Goal: Task Accomplishment & Management: Manage account settings

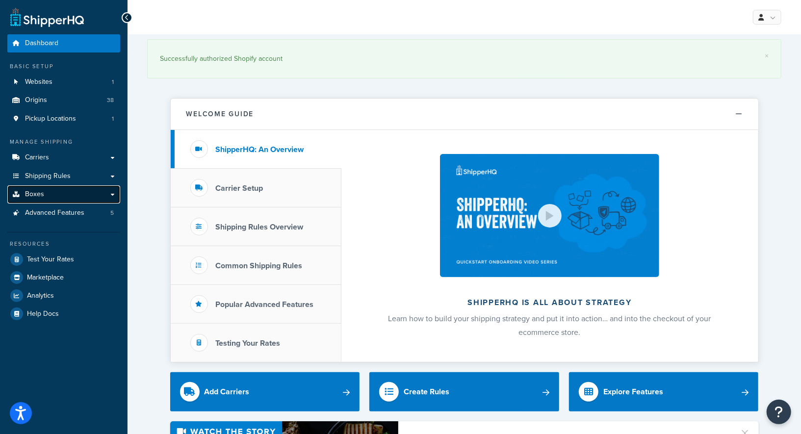
click at [52, 195] on link "Boxes" at bounding box center [63, 194] width 113 height 18
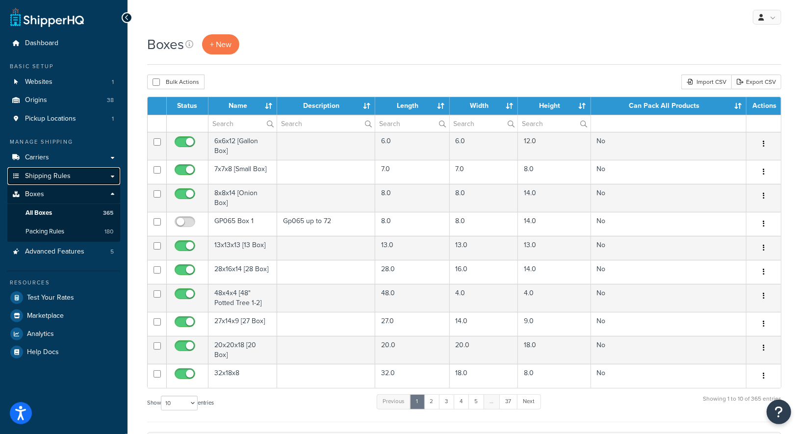
click at [49, 178] on span "Shipping Rules" at bounding box center [48, 176] width 46 height 8
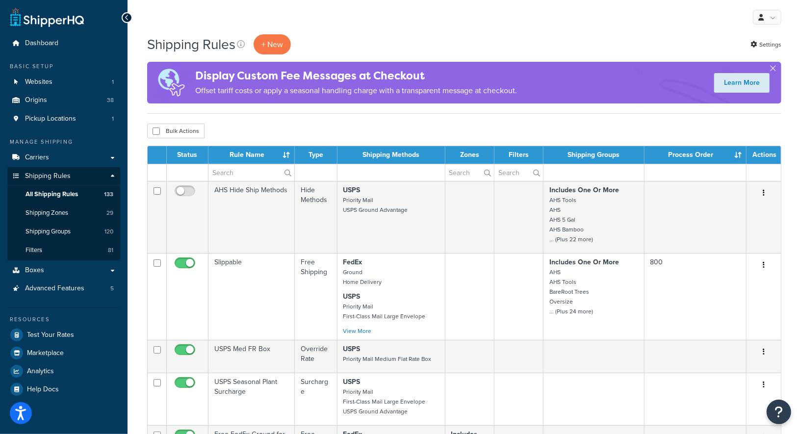
click at [279, 124] on div "Bulk Actions Duplicate Delete" at bounding box center [464, 131] width 634 height 15
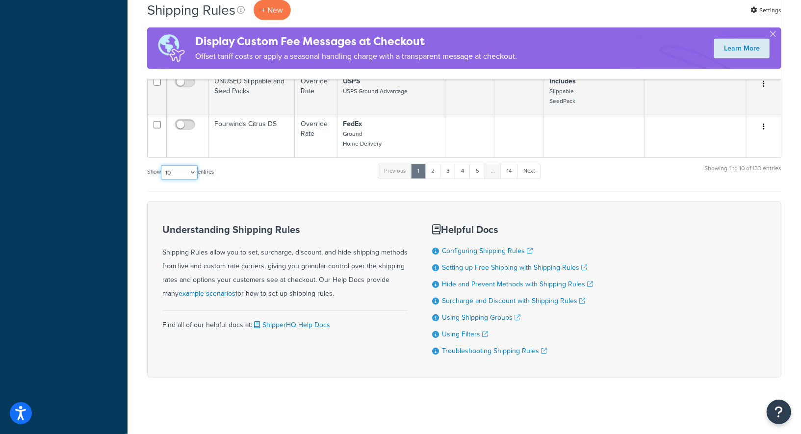
click at [182, 169] on select "10 15 25 50 100 1000" at bounding box center [179, 172] width 37 height 15
select select "1000"
click at [162, 165] on select "10 15 25 50 100 1000" at bounding box center [179, 172] width 37 height 15
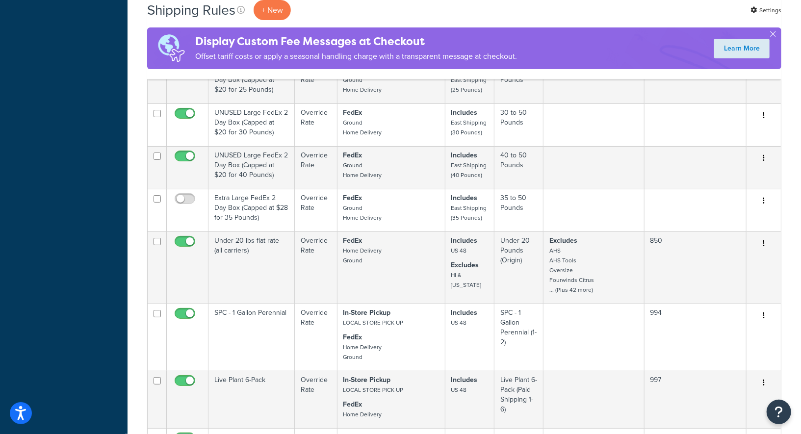
scroll to position [7850, 0]
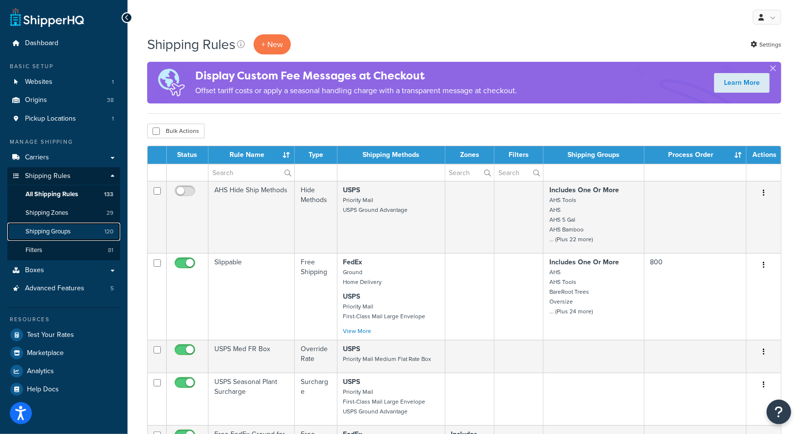
click at [69, 232] on span "Shipping Groups" at bounding box center [48, 232] width 45 height 8
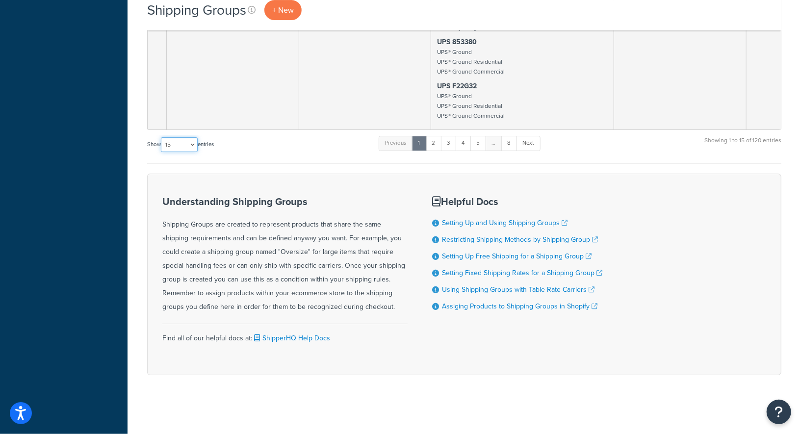
click at [171, 139] on select "10 15 25 50 100" at bounding box center [179, 144] width 37 height 15
select select "100"
click at [162, 152] on select "10 15 25 50 100" at bounding box center [179, 144] width 37 height 15
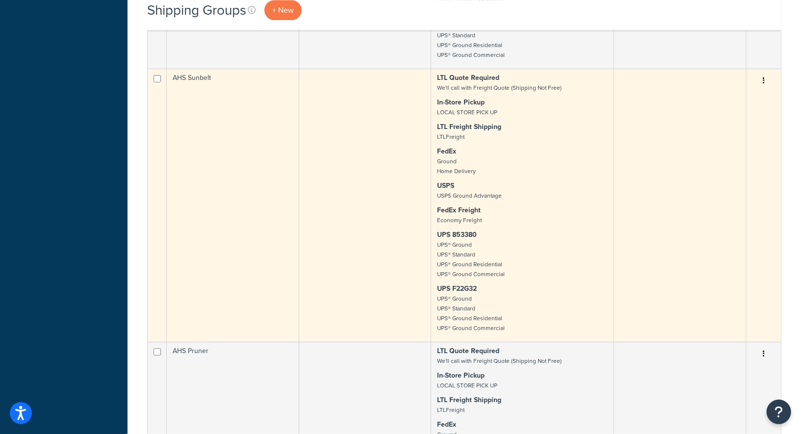
scroll to position [11486, 0]
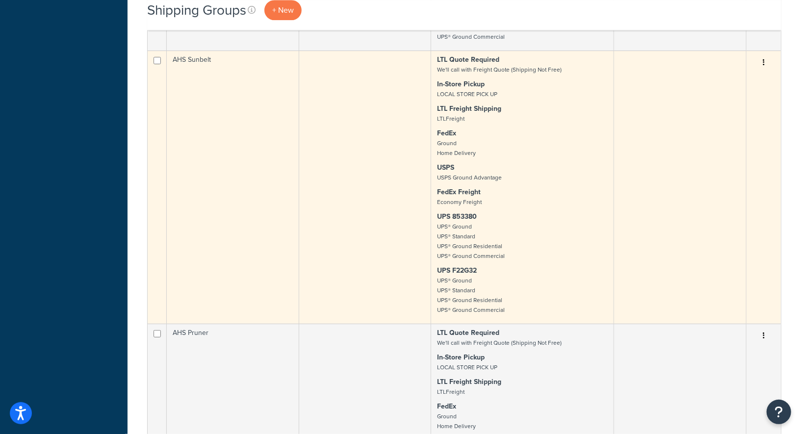
click at [361, 262] on td at bounding box center [365, 187] width 132 height 273
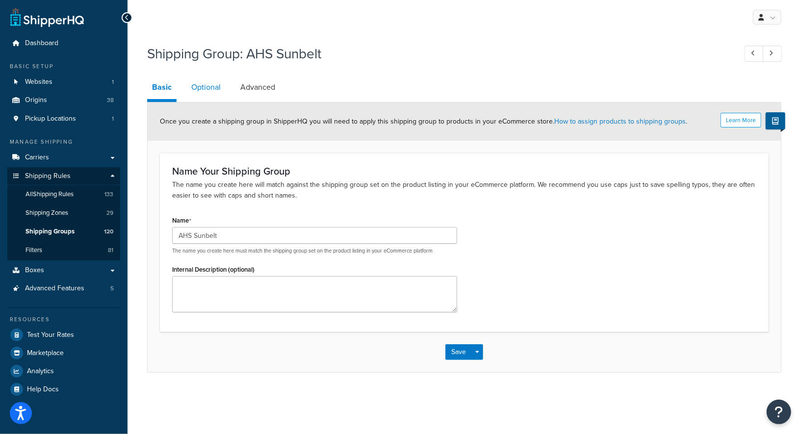
click at [202, 87] on link "Optional" at bounding box center [205, 88] width 39 height 24
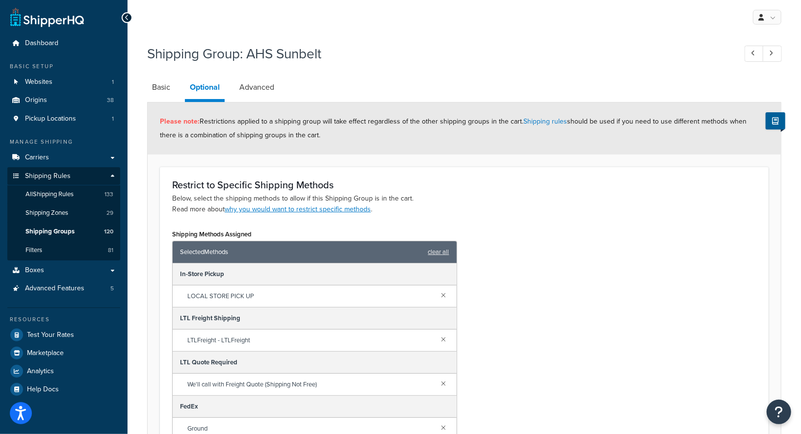
click at [529, 258] on div "Shipping Methods Assigned Selected Methods clear all In-Store Pickup LOCAL STOR…" at bounding box center [464, 357] width 599 height 260
click at [264, 88] on link "Advanced" at bounding box center [257, 88] width 45 height 24
select select "70"
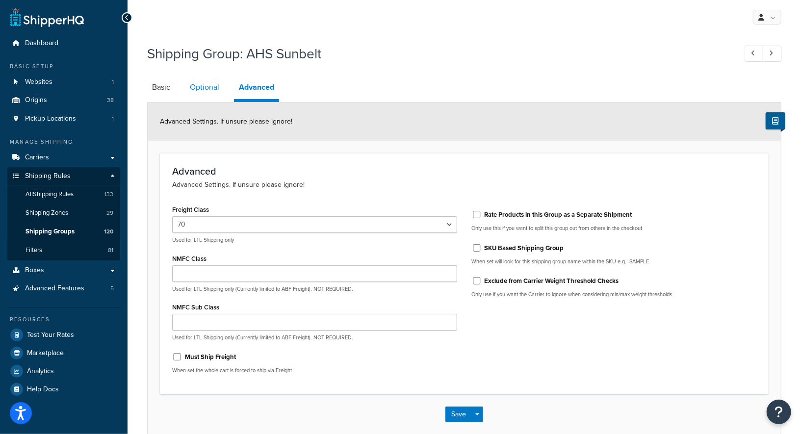
click at [191, 89] on link "Optional" at bounding box center [204, 88] width 39 height 24
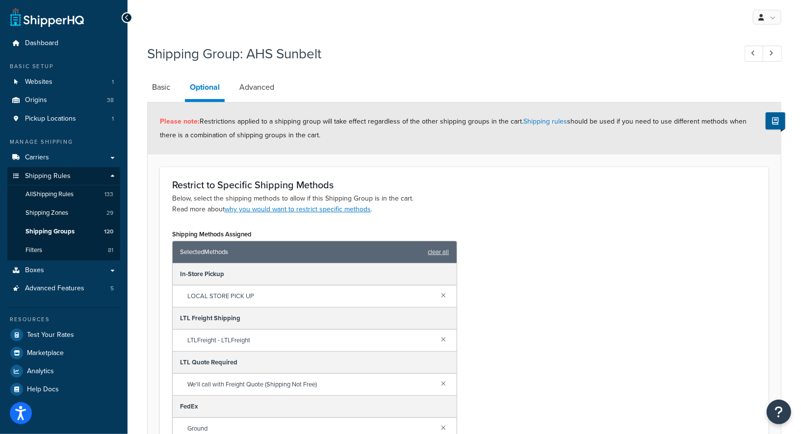
click at [460, 191] on div "Restrict to Specific Shipping Methods Below, select the shipping methods to all…" at bounding box center [464, 197] width 584 height 35
click at [153, 86] on link "Basic" at bounding box center [161, 88] width 28 height 24
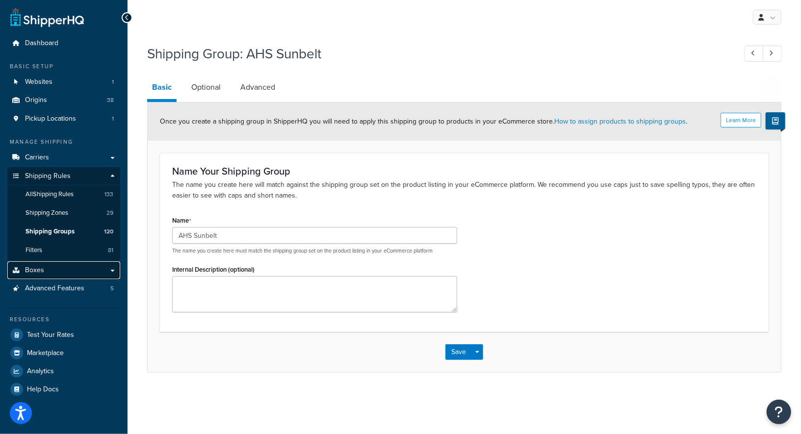
click at [54, 271] on link "Boxes" at bounding box center [63, 271] width 113 height 18
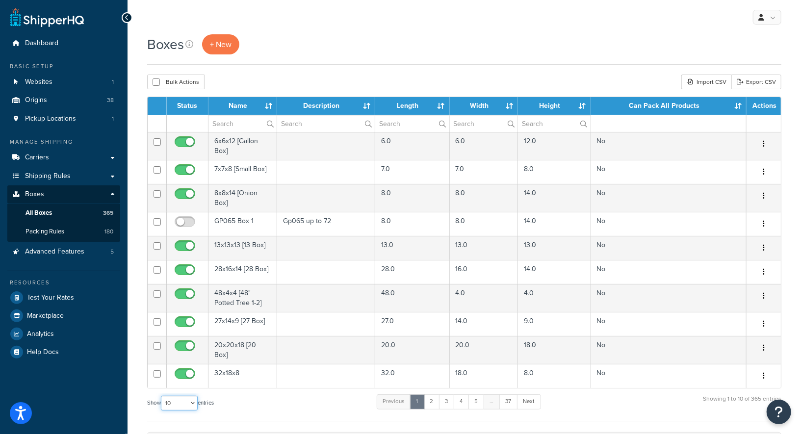
click at [180, 401] on select "10 15 25 50 100 1000" at bounding box center [179, 403] width 37 height 15
select select "1000"
click at [162, 396] on select "10 15 25 50 100 1000" at bounding box center [179, 403] width 37 height 15
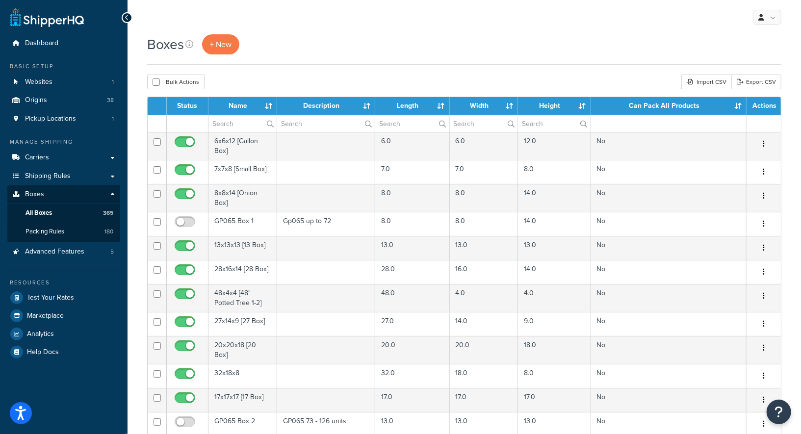
click at [359, 59] on div "Boxes + New" at bounding box center [464, 49] width 634 height 30
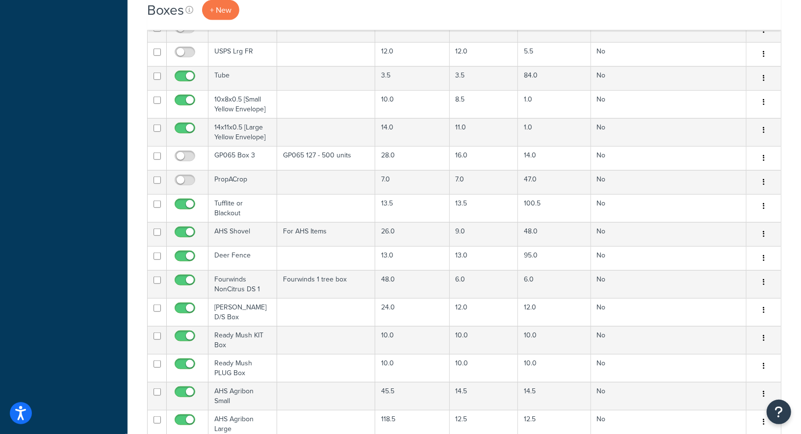
scroll to position [2856, 0]
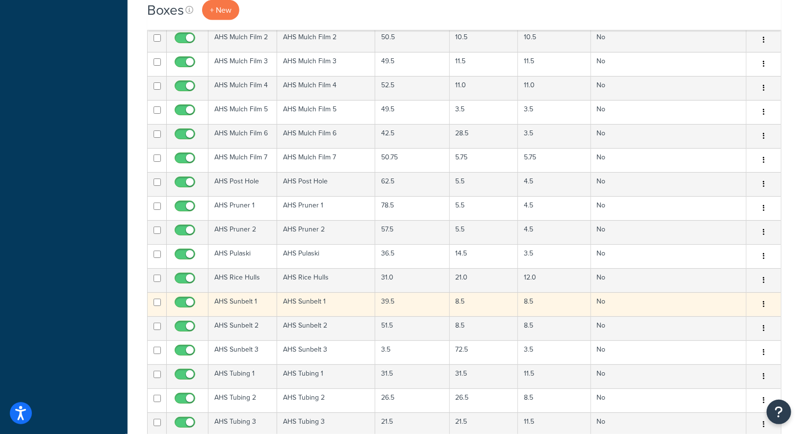
click at [344, 292] on td "AHS Sunbelt 1" at bounding box center [326, 304] width 98 height 24
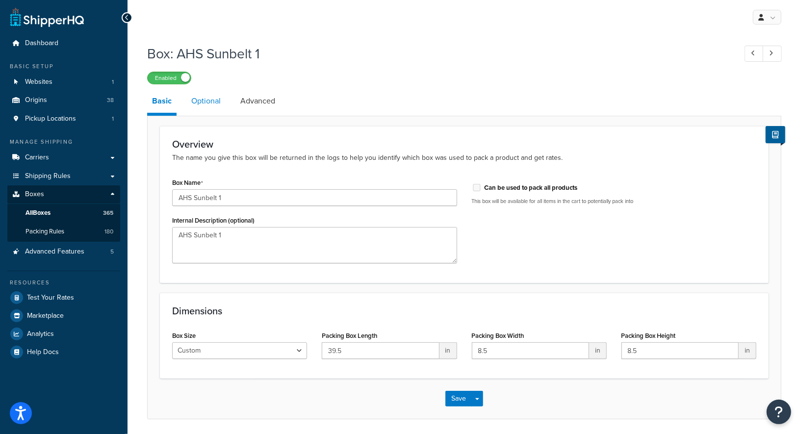
click at [217, 110] on link "Optional" at bounding box center [205, 101] width 39 height 24
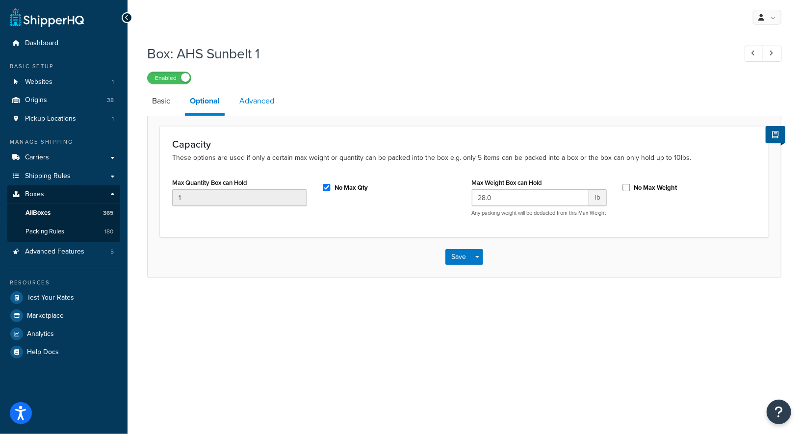
click at [263, 107] on link "Advanced" at bounding box center [257, 101] width 45 height 24
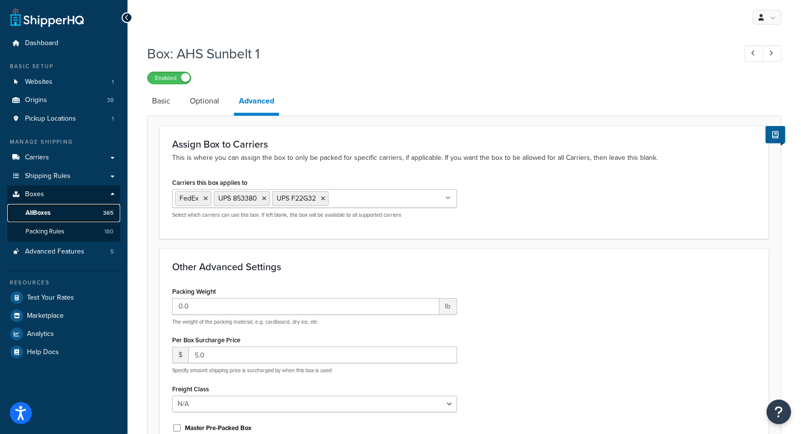
click at [61, 208] on link "All Boxes 365" at bounding box center [63, 213] width 113 height 18
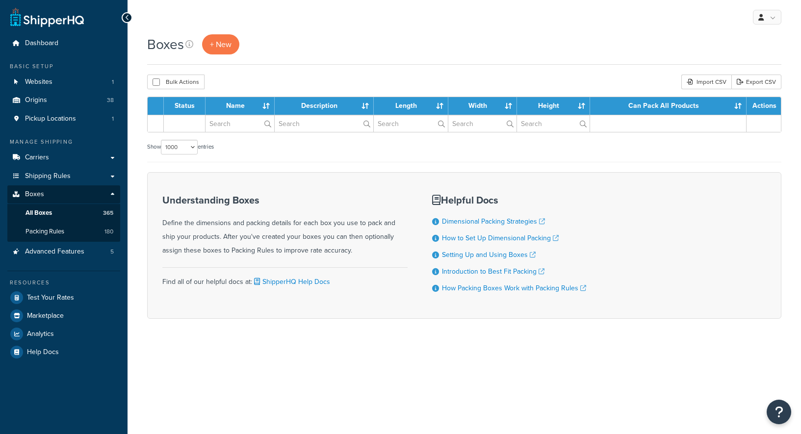
select select "1000"
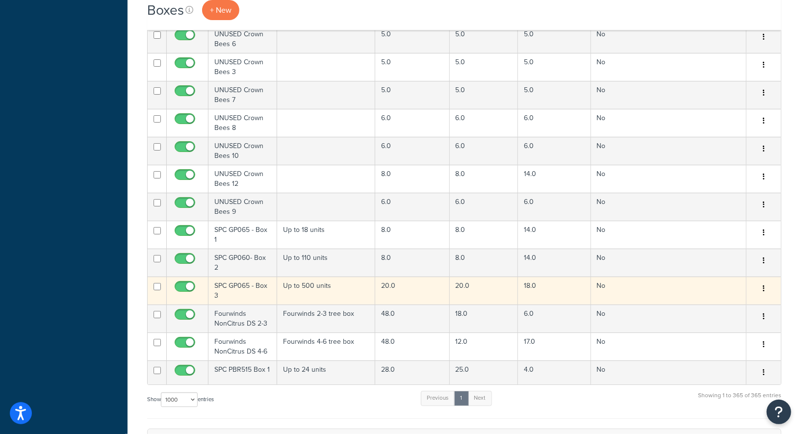
scroll to position [2856, 0]
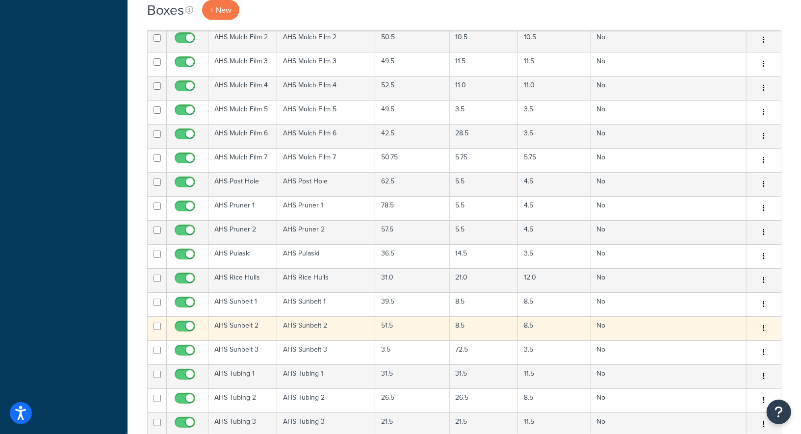
click at [319, 316] on td "AHS Sunbelt 2" at bounding box center [326, 328] width 98 height 24
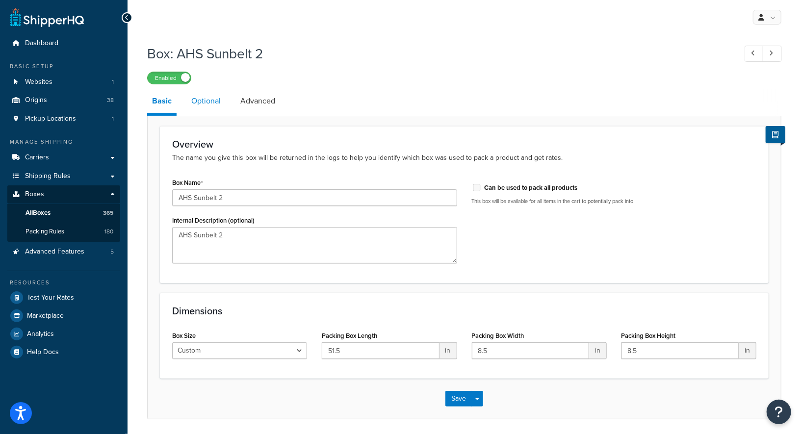
click at [211, 103] on link "Optional" at bounding box center [205, 101] width 39 height 24
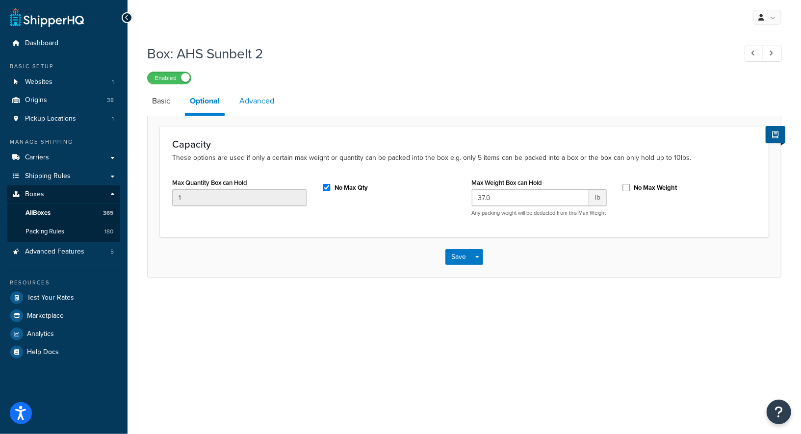
click at [271, 100] on link "Advanced" at bounding box center [257, 101] width 45 height 24
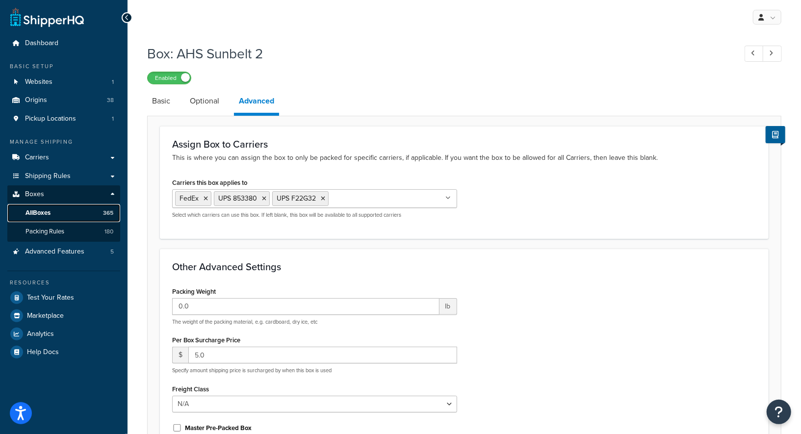
click at [56, 212] on link "All Boxes 365" at bounding box center [63, 213] width 113 height 18
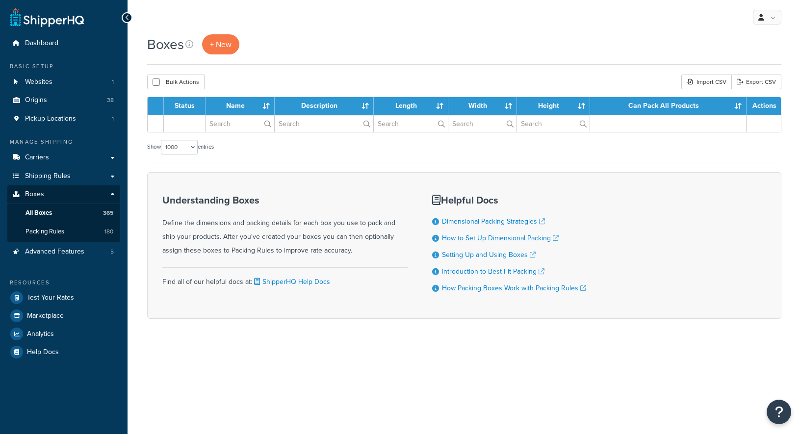
select select "1000"
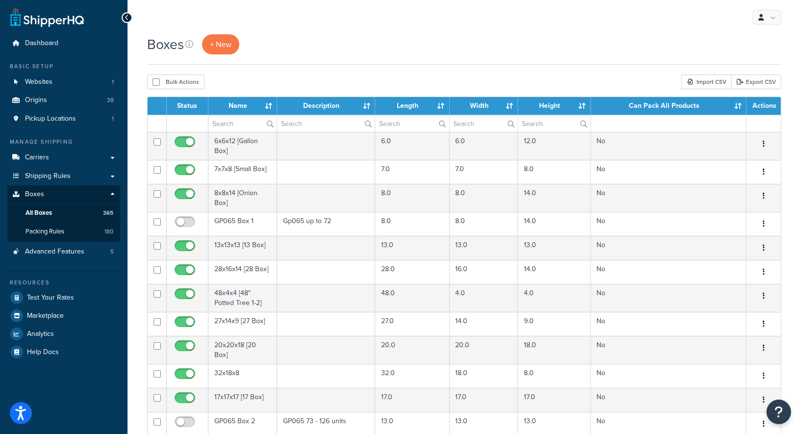
scroll to position [2856, 0]
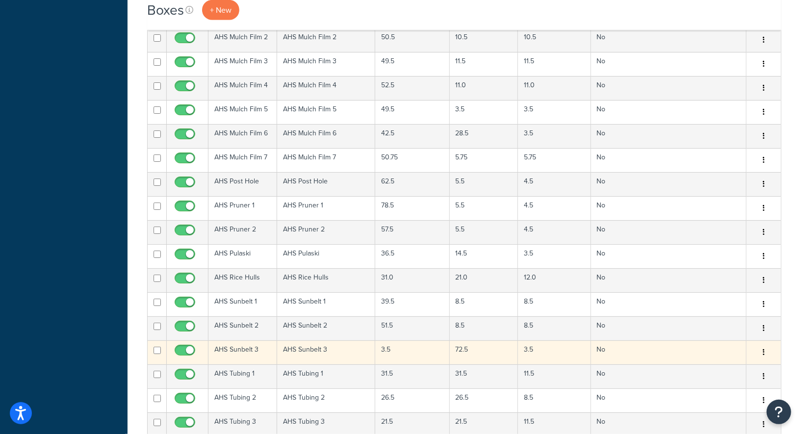
click at [318, 341] on td "AHS Sunbelt 3" at bounding box center [326, 353] width 98 height 24
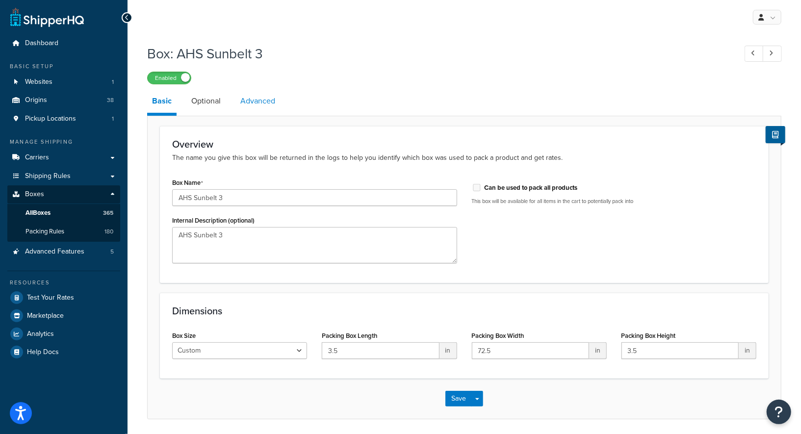
click at [254, 101] on link "Advanced" at bounding box center [258, 101] width 45 height 24
